Goal: Task Accomplishment & Management: Use online tool/utility

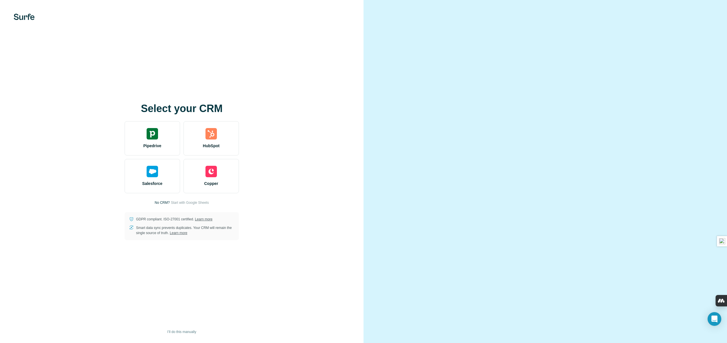
click at [503, 120] on video at bounding box center [545, 171] width 206 height 103
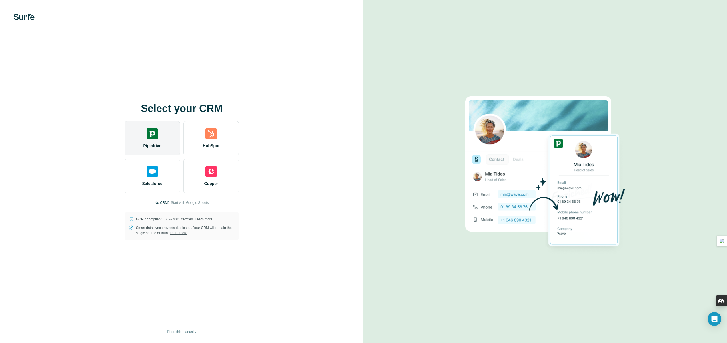
click at [157, 137] on img at bounding box center [152, 133] width 11 height 11
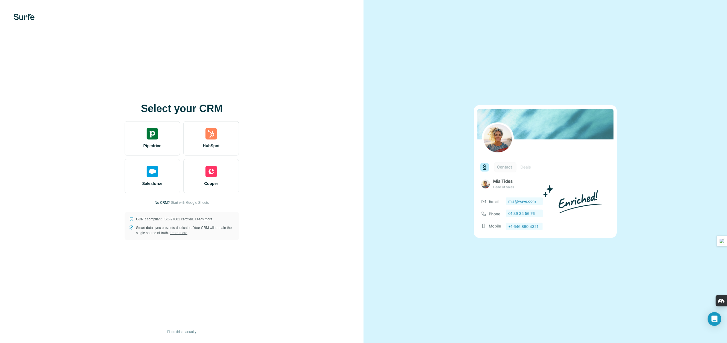
click at [395, 272] on div at bounding box center [544, 171] width 363 height 343
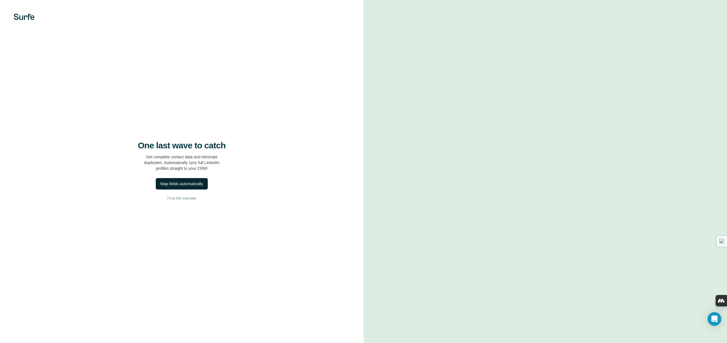
click at [183, 183] on div "Map fields automatically" at bounding box center [181, 184] width 43 height 6
